Goal: Information Seeking & Learning: Learn about a topic

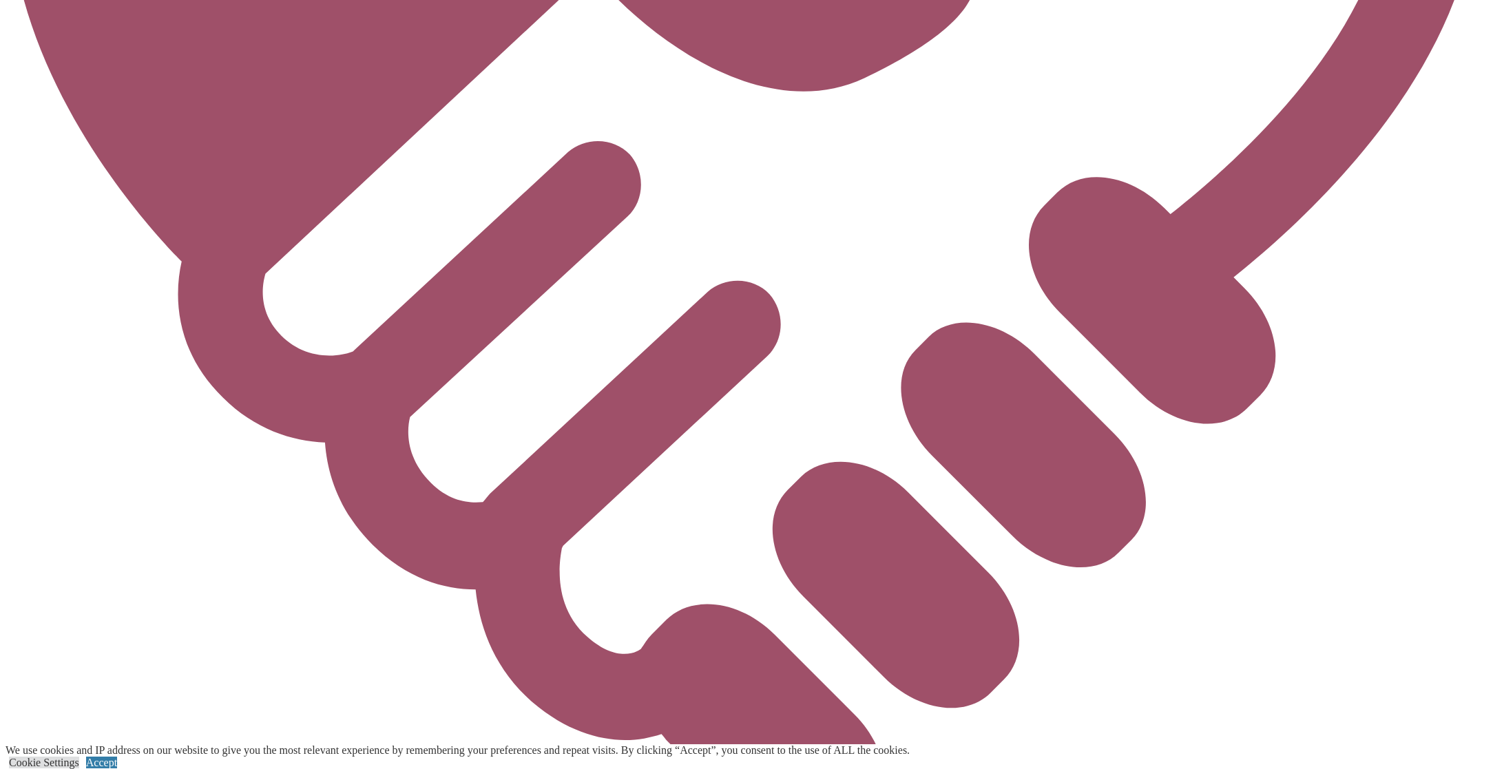
scroll to position [4465, 0]
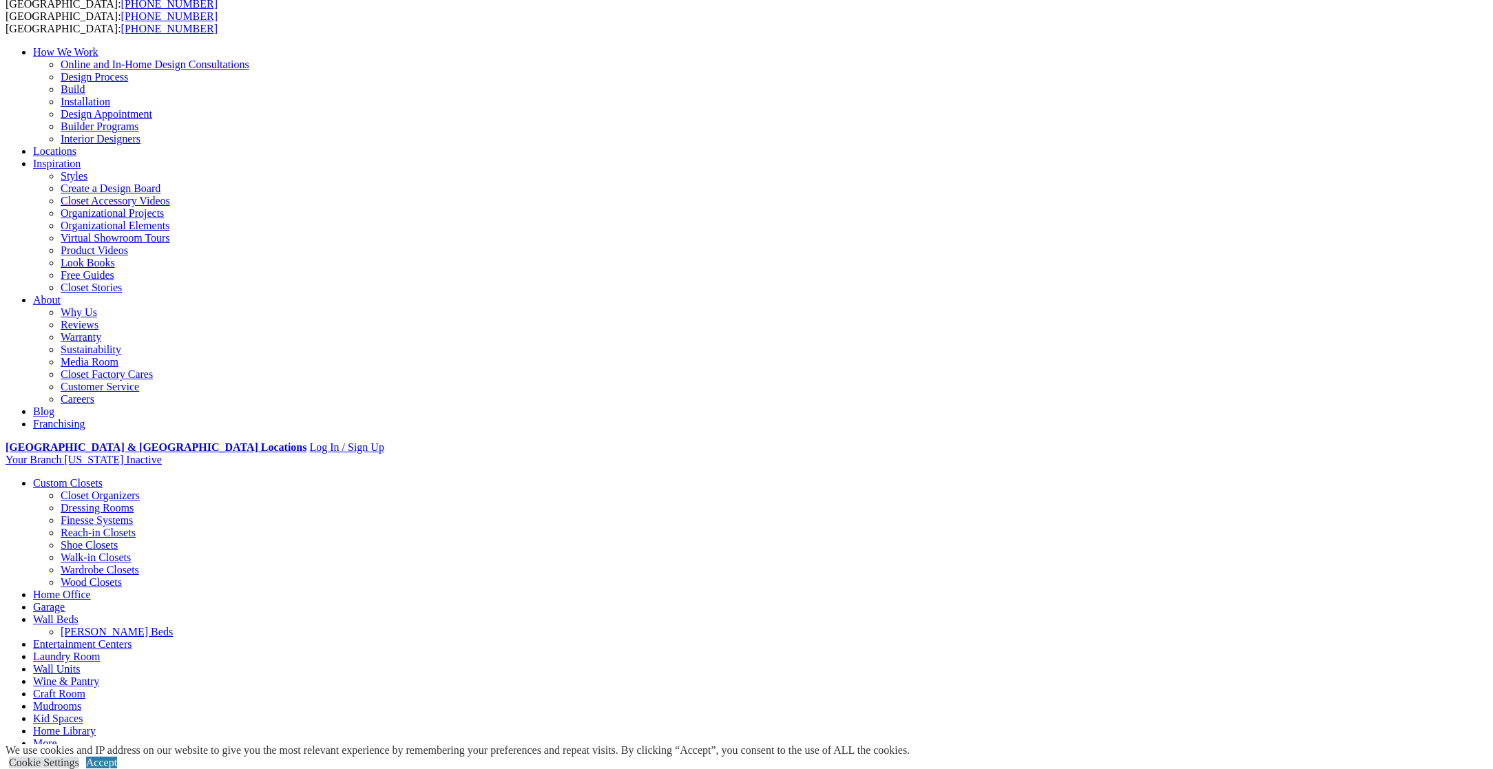
scroll to position [91, 0]
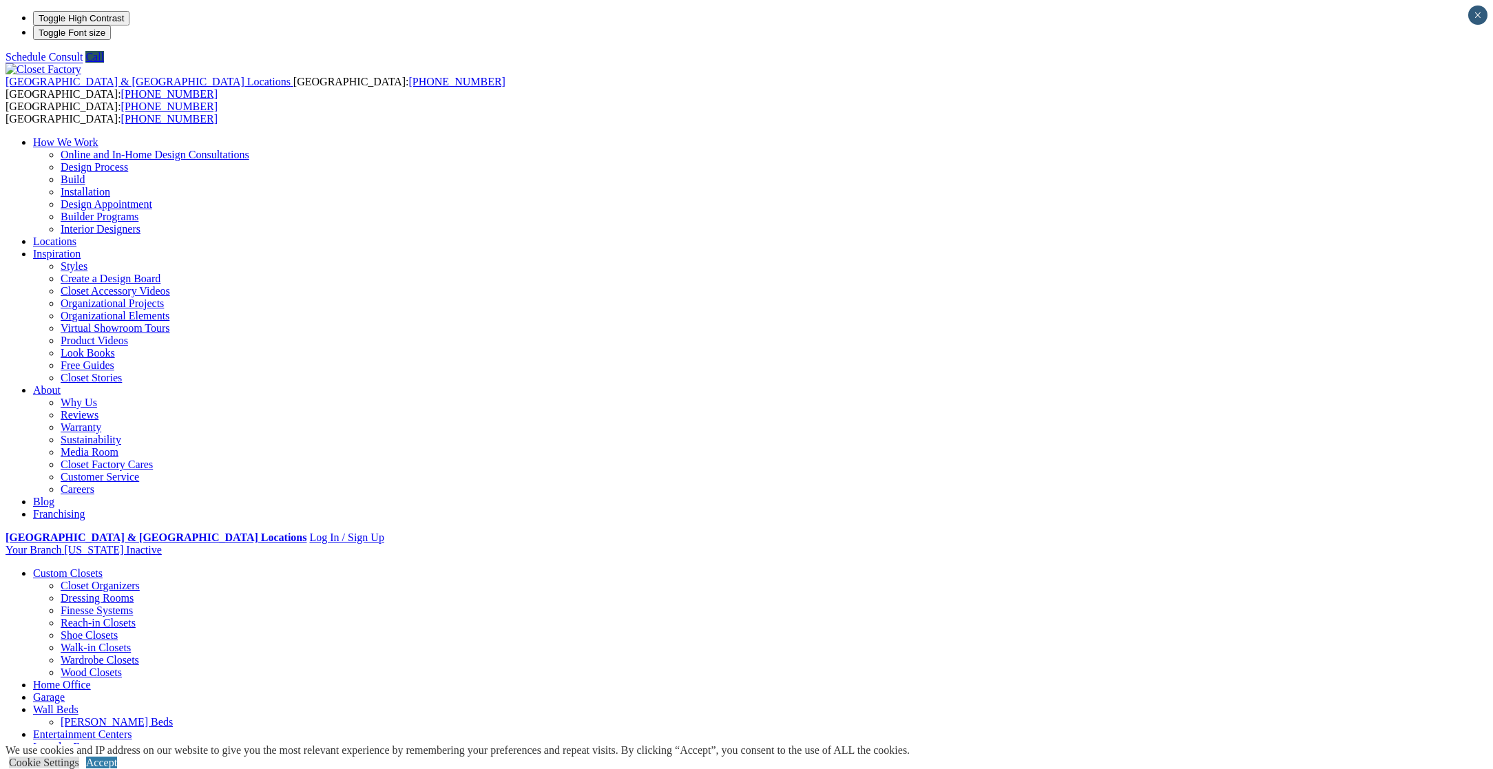
scroll to position [0, 0]
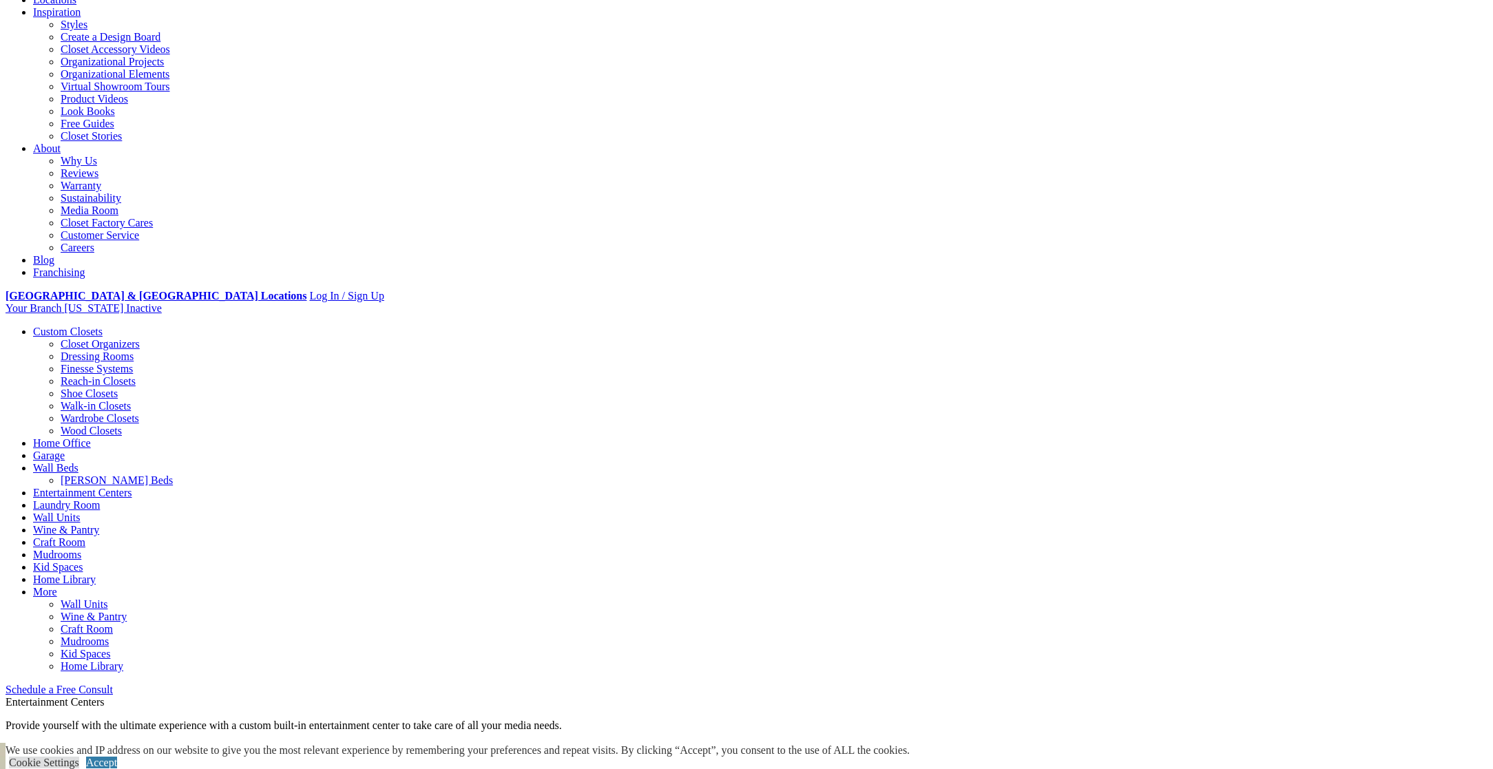
scroll to position [240, 0]
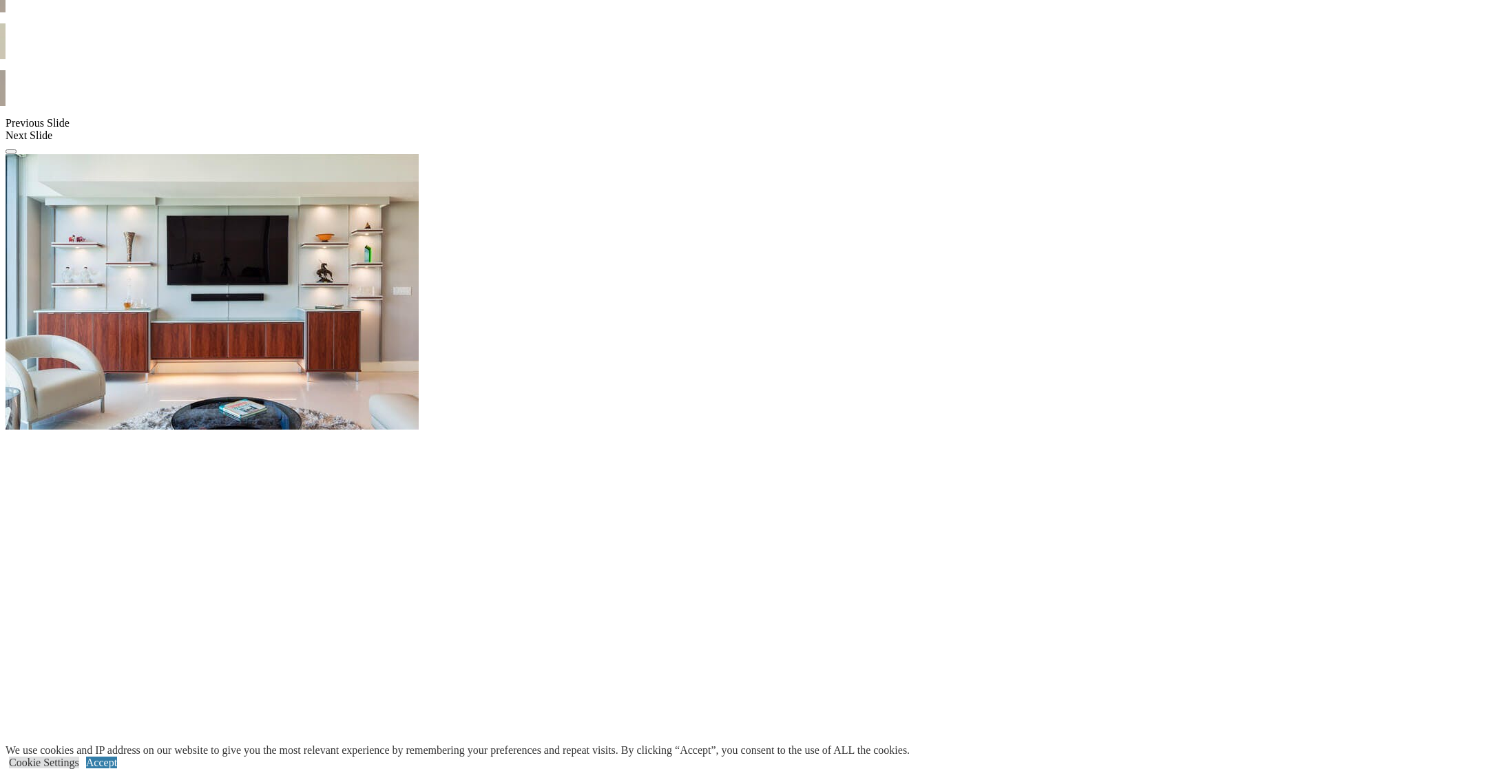
scroll to position [1155, 0]
